Goal: Information Seeking & Learning: Understand process/instructions

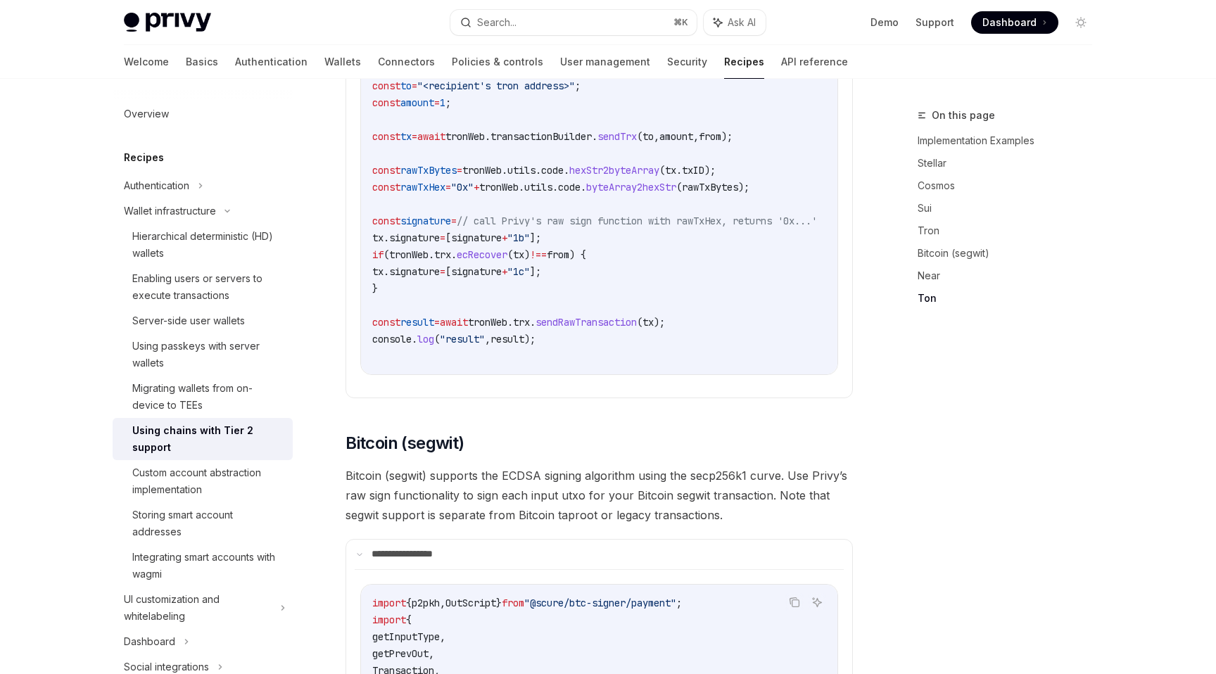
scroll to position [2086, 0]
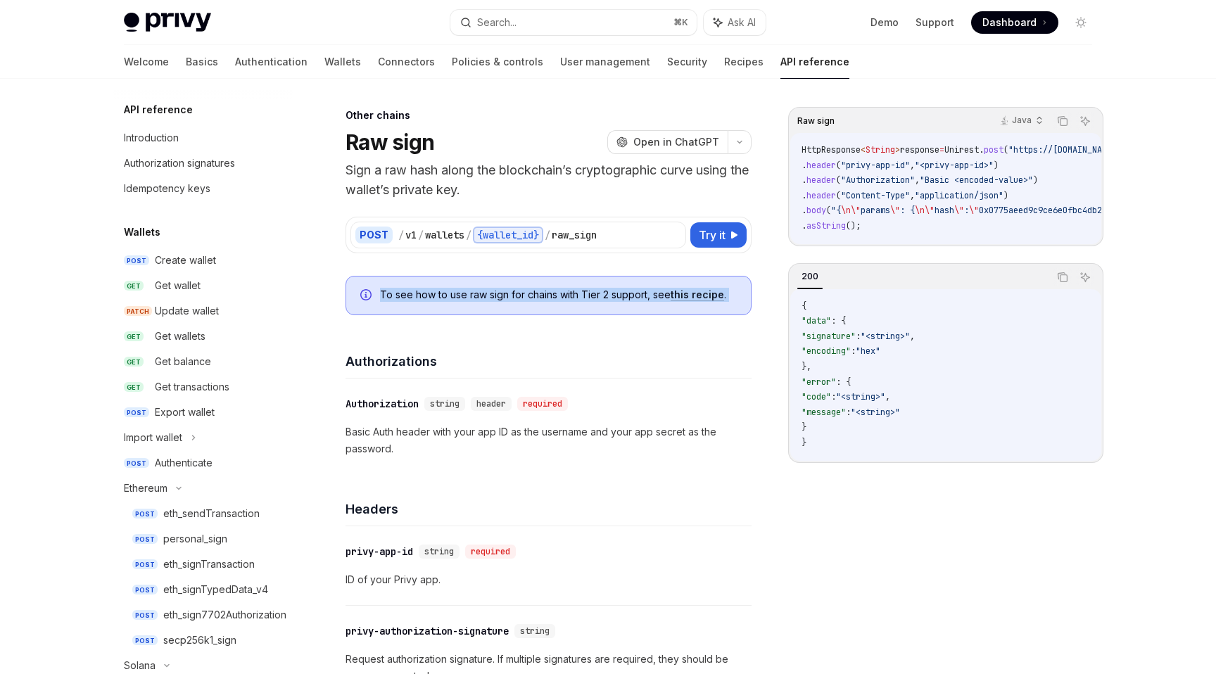
scroll to position [315, 0]
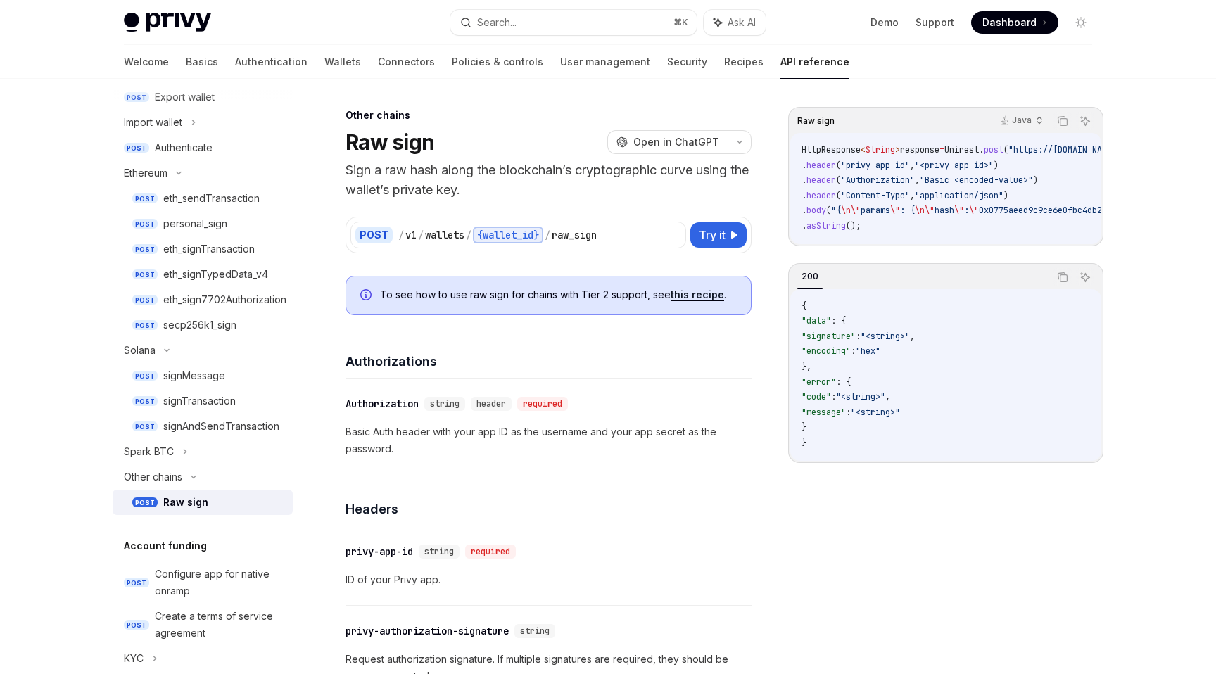
click at [441, 179] on p "Sign a raw hash along the blockchain’s cryptographic curve using the wallet’s p…" at bounding box center [549, 179] width 406 height 39
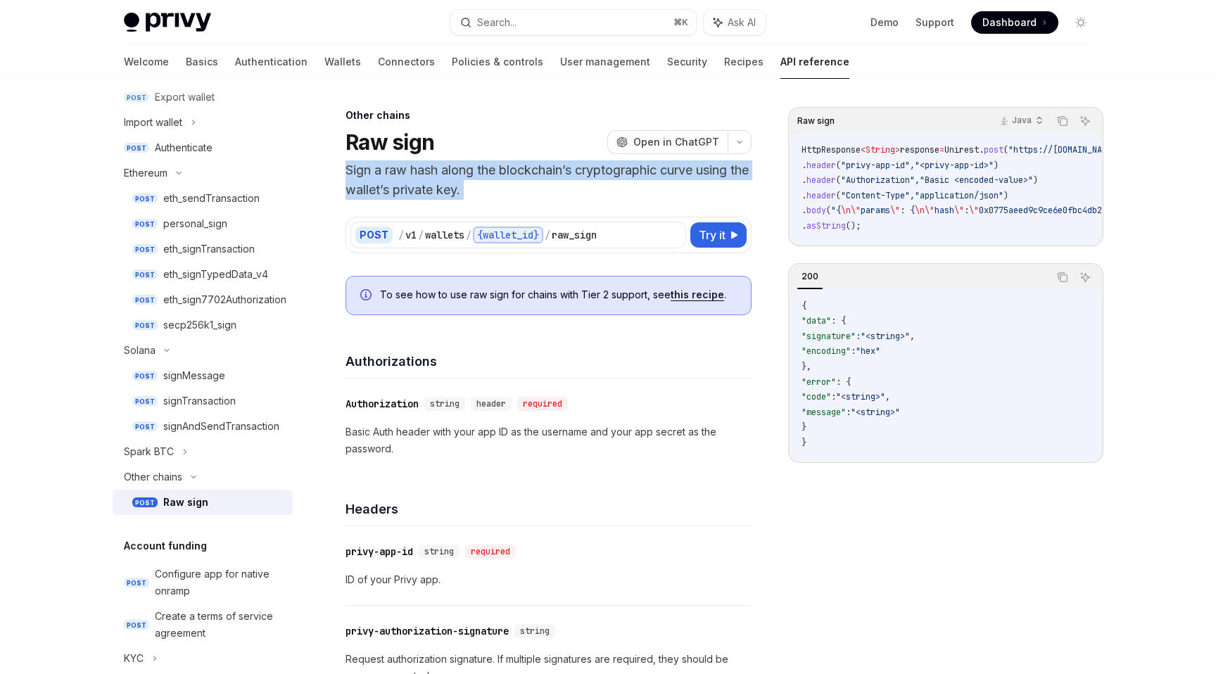
click at [441, 179] on p "Sign a raw hash along the blockchain’s cryptographic curve using the wallet’s p…" at bounding box center [549, 179] width 406 height 39
copy header "Sign a raw hash along the blockchain’s cryptographic curve using the wallet’s p…"
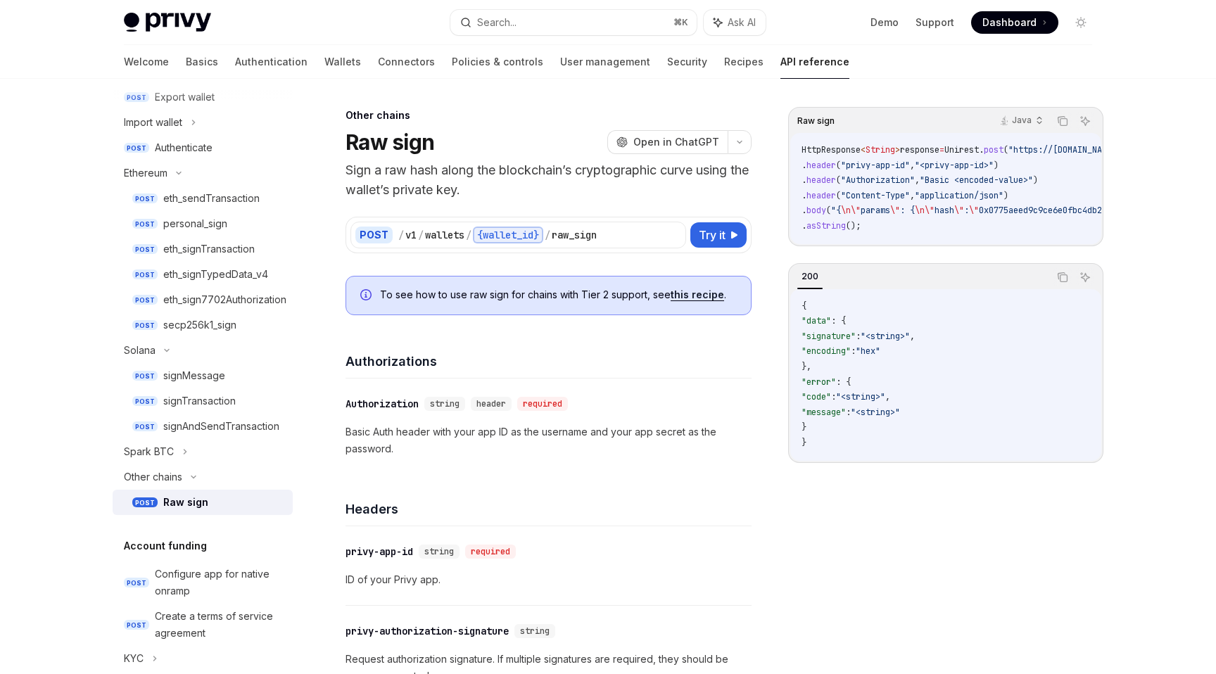
click at [692, 416] on div "​ Authorization string header required Basic Auth header with your app ID as th…" at bounding box center [549, 427] width 406 height 96
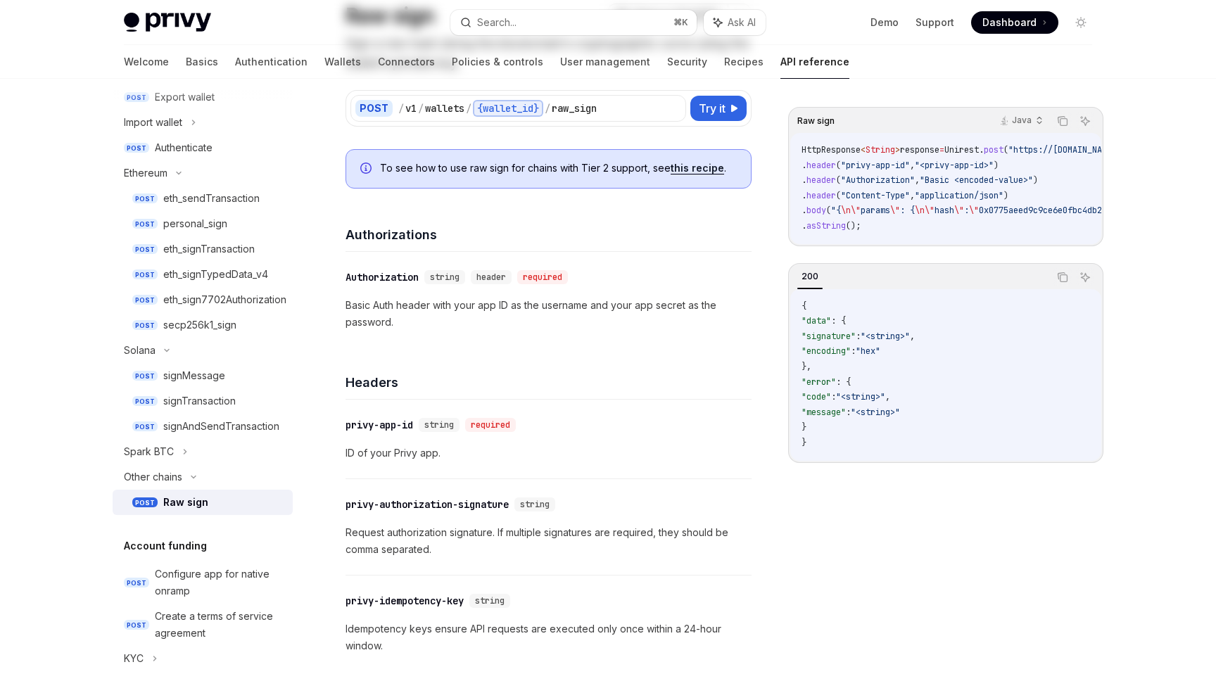
scroll to position [0, 0]
